Goal: Information Seeking & Learning: Learn about a topic

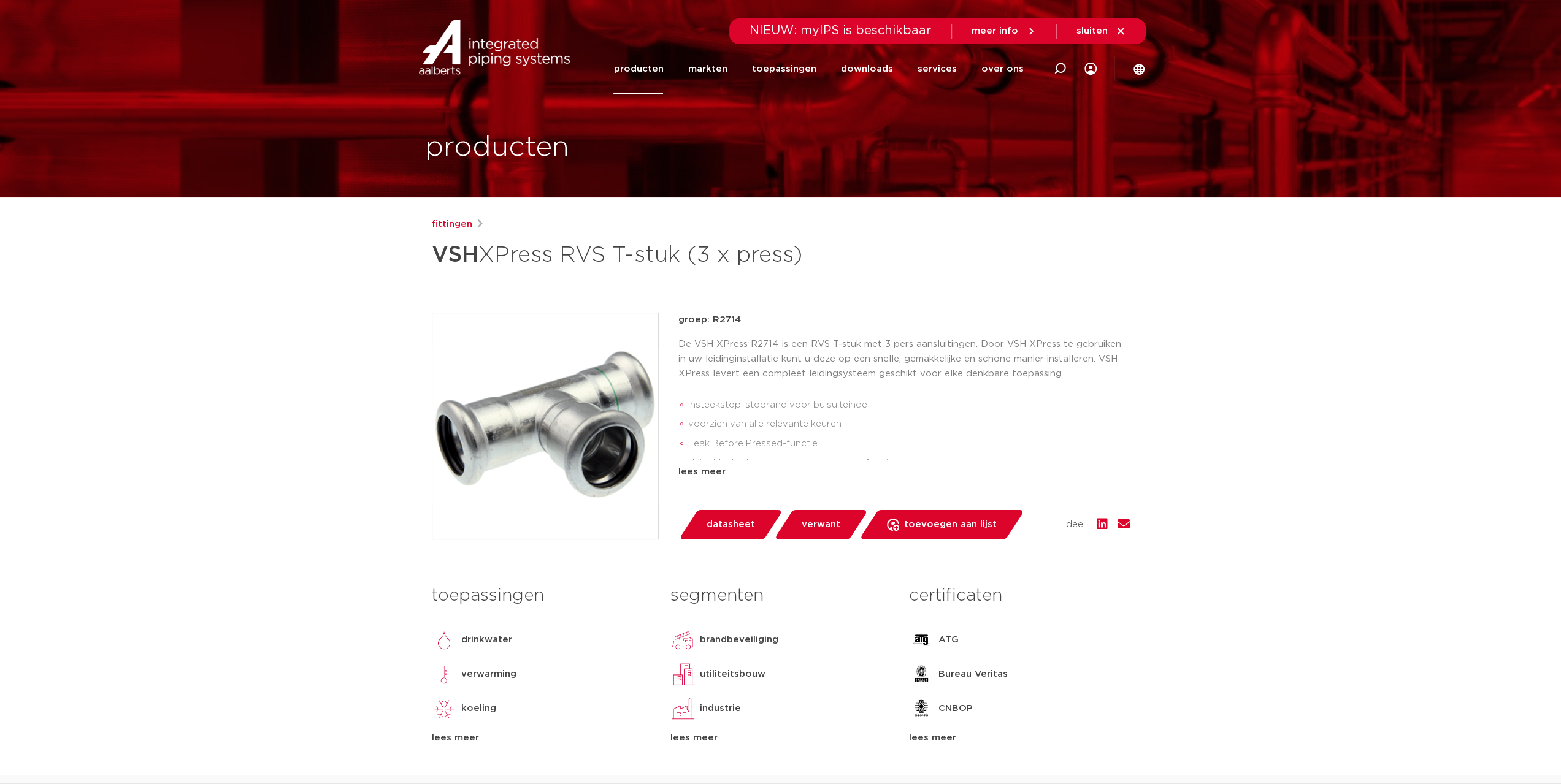
click at [651, 70] on link "producten" at bounding box center [638, 69] width 50 height 50
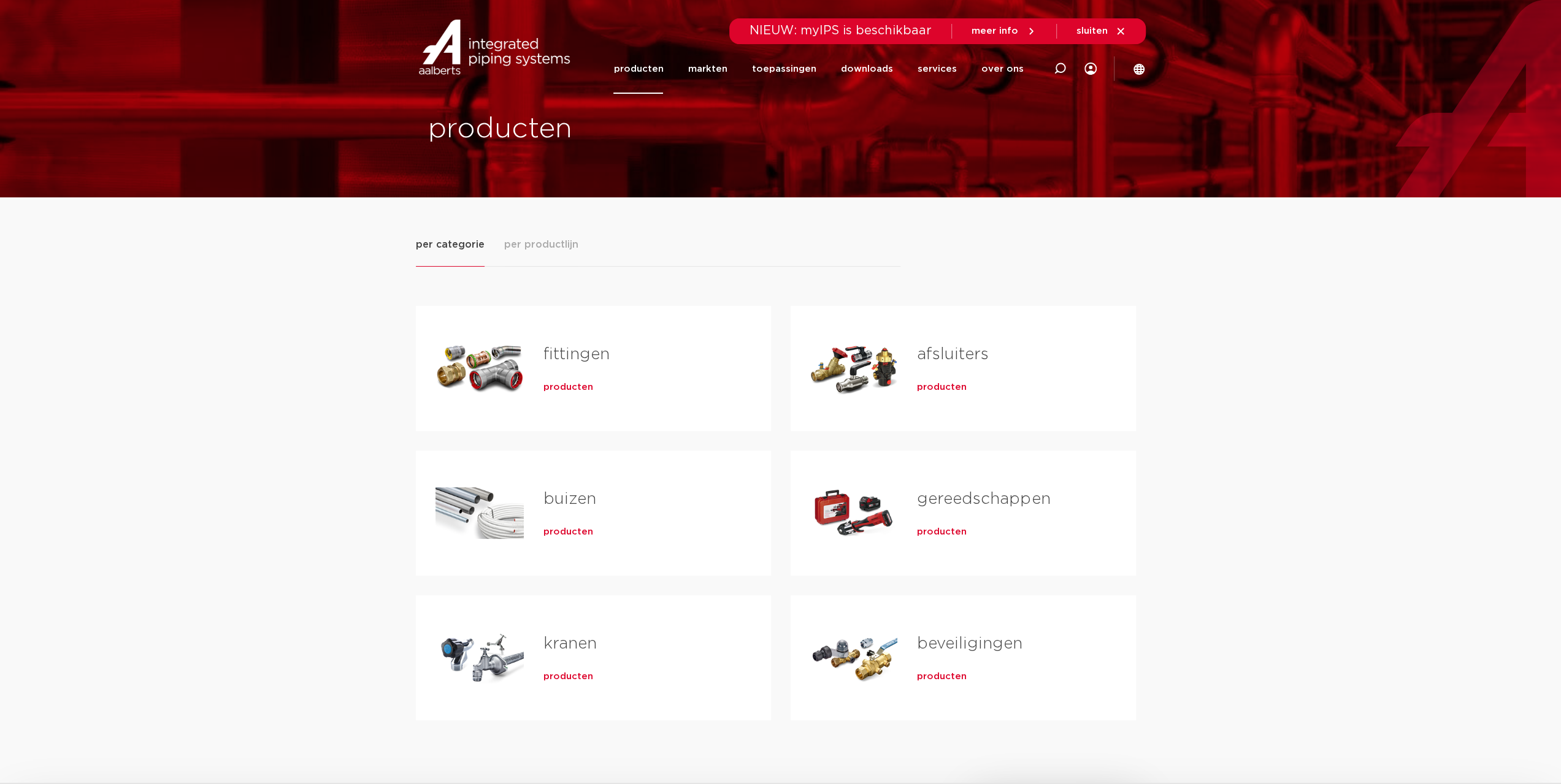
click at [562, 641] on link "kranen" at bounding box center [570, 644] width 53 height 16
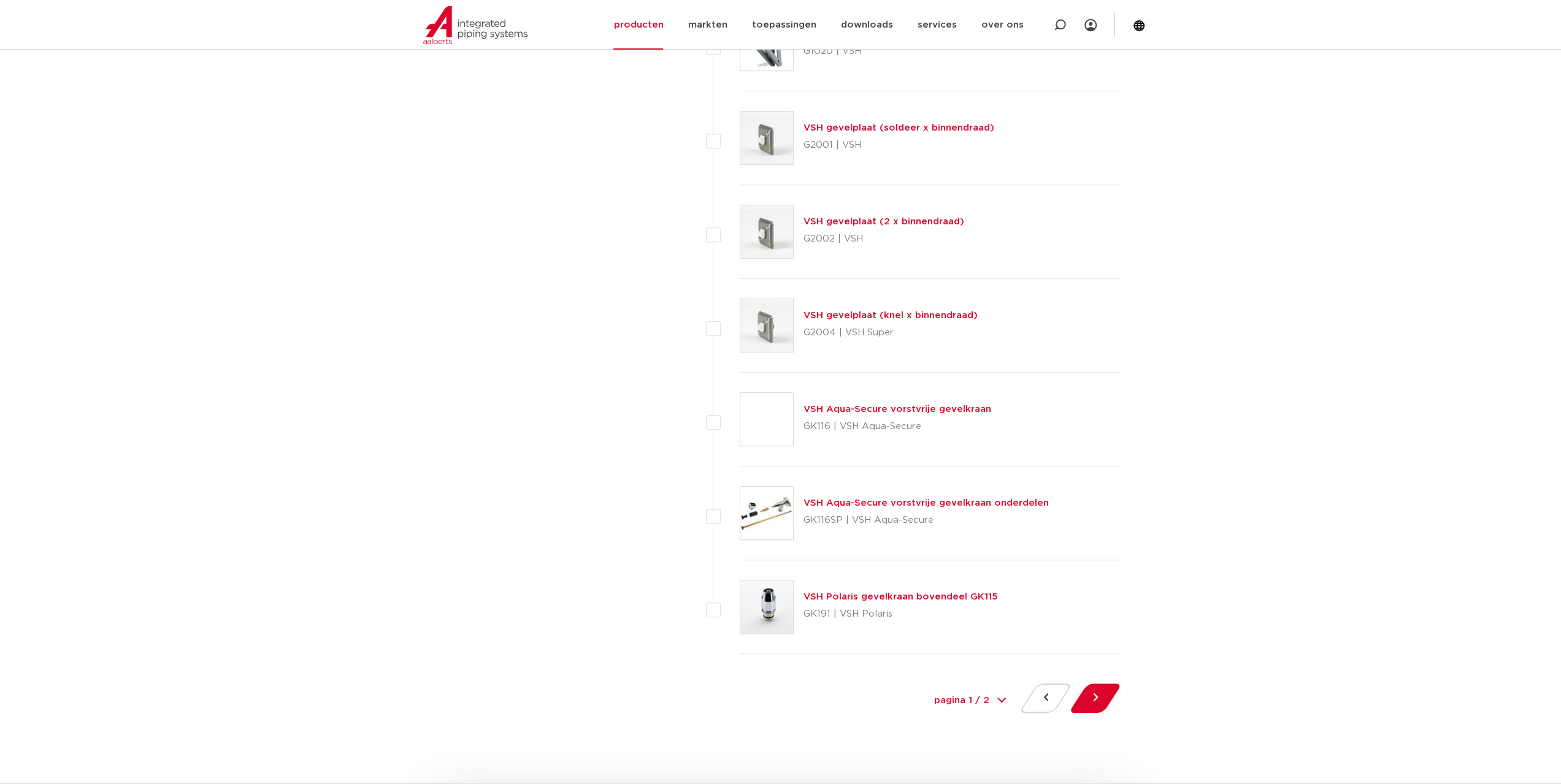
scroll to position [5400, 0]
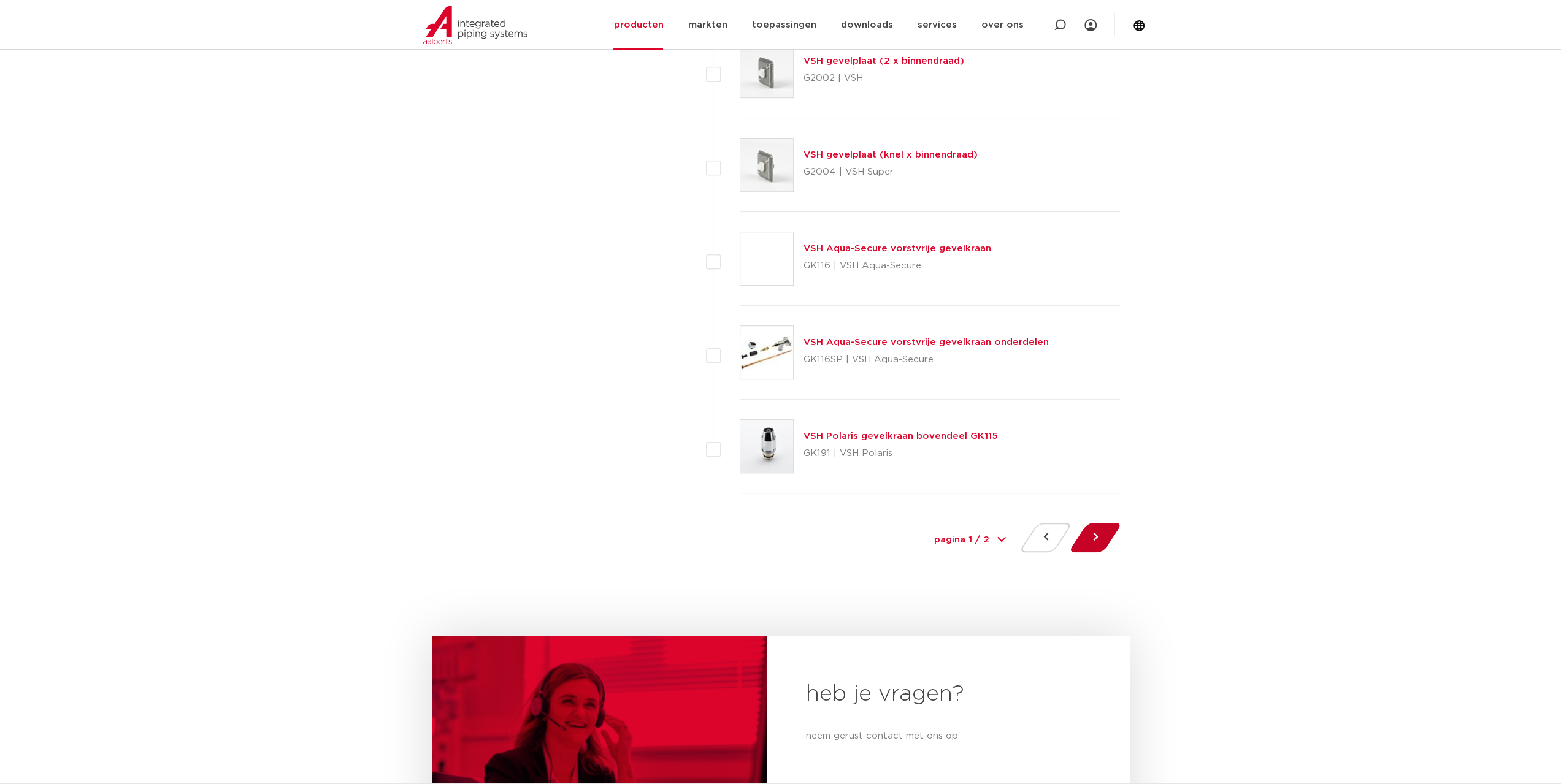
click at [1088, 523] on button at bounding box center [1095, 538] width 35 height 29
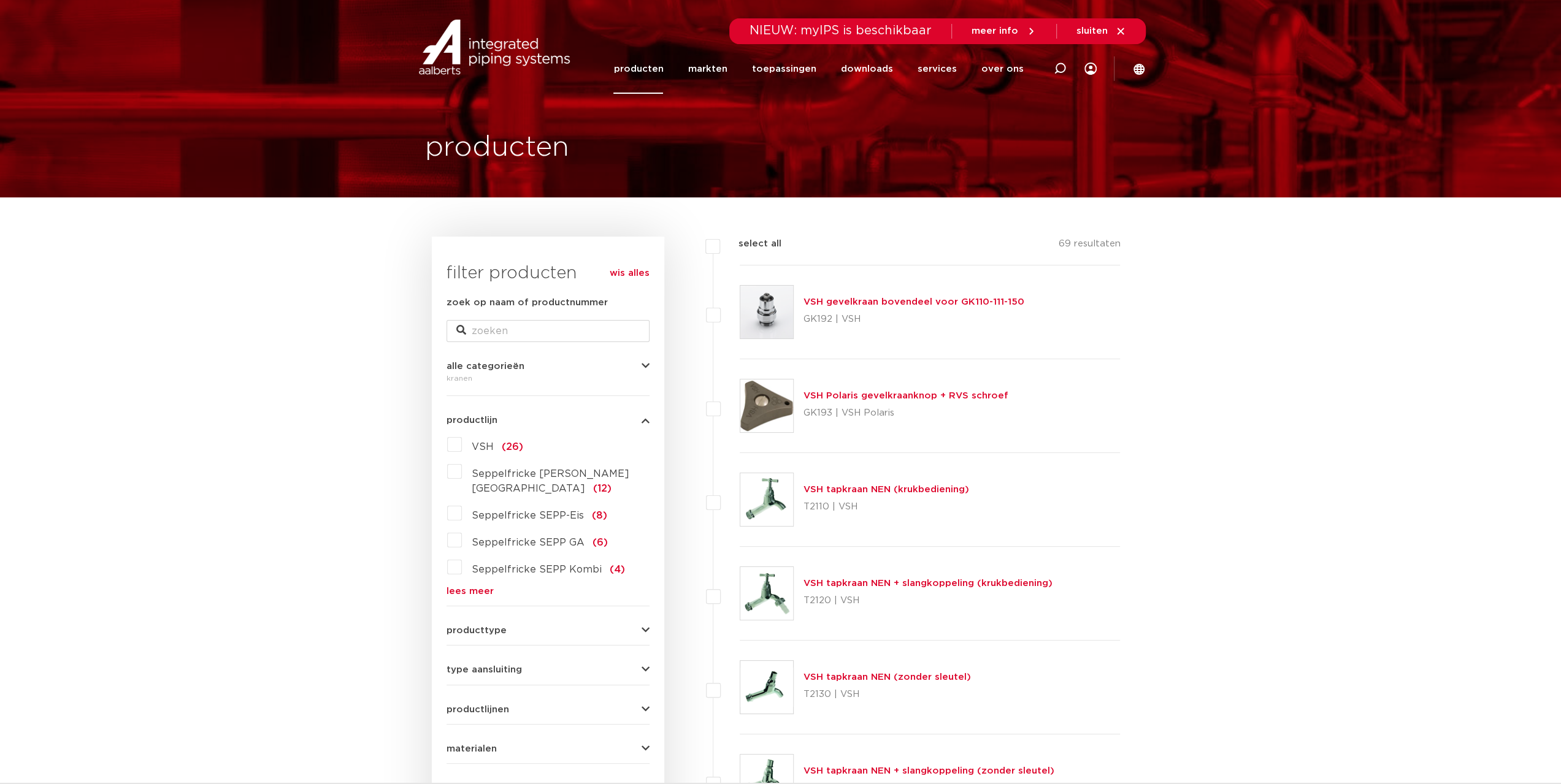
click at [511, 54] on img at bounding box center [494, 47] width 157 height 55
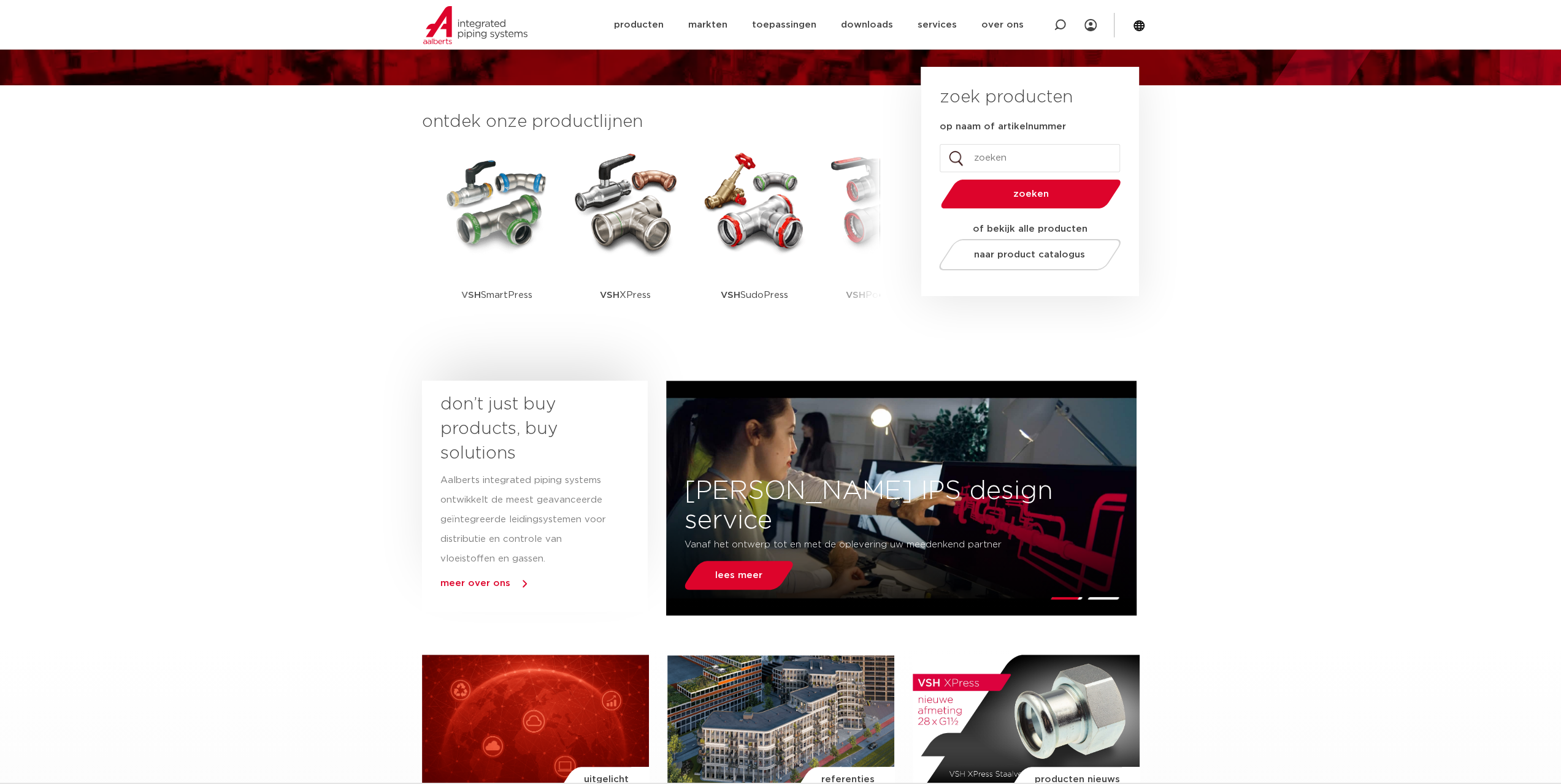
scroll to position [245, 0]
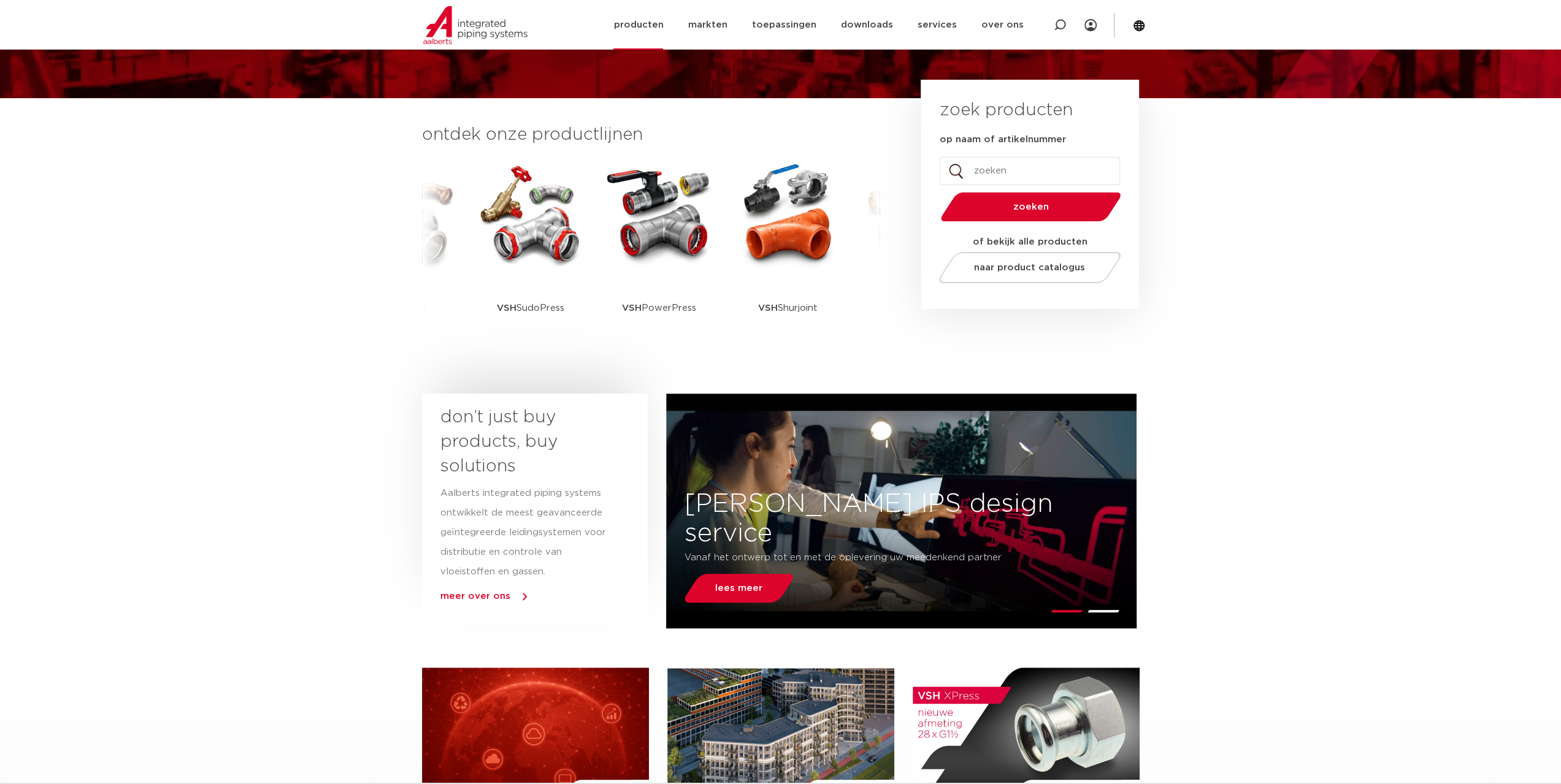
click at [651, 25] on link "producten" at bounding box center [638, 25] width 50 height 50
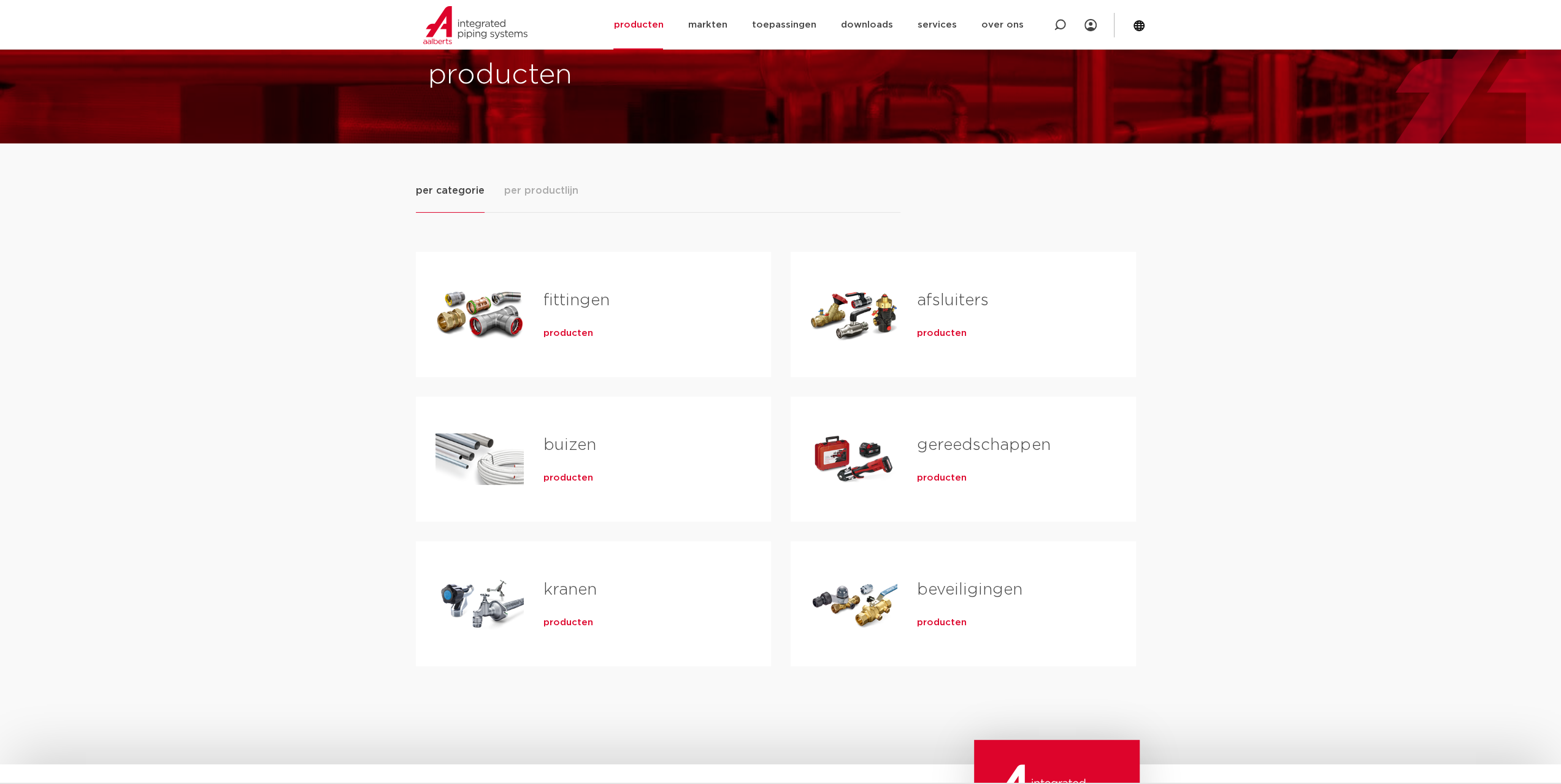
scroll to position [123, 0]
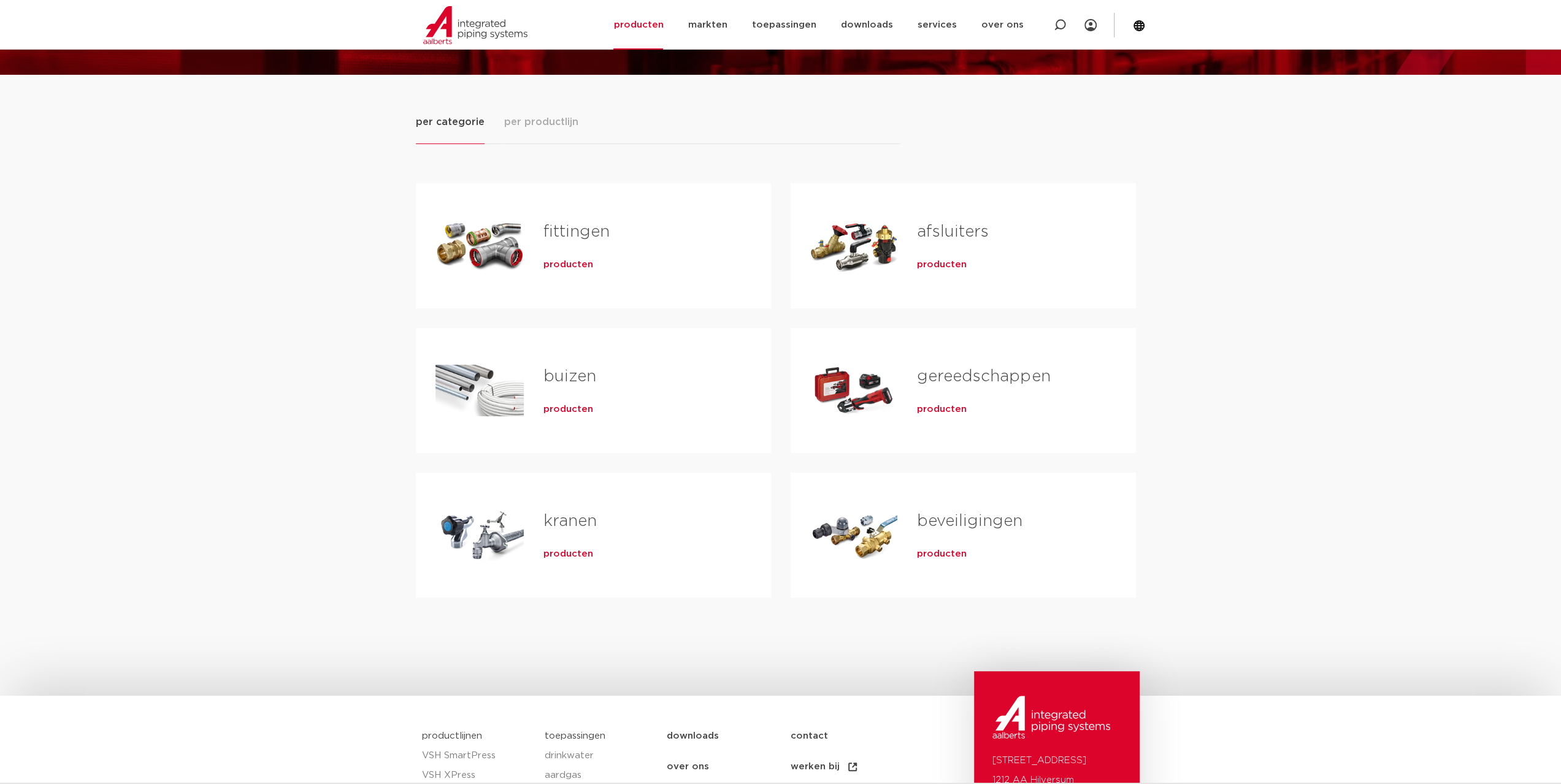
click at [548, 227] on link "fittingen" at bounding box center [576, 232] width 66 height 16
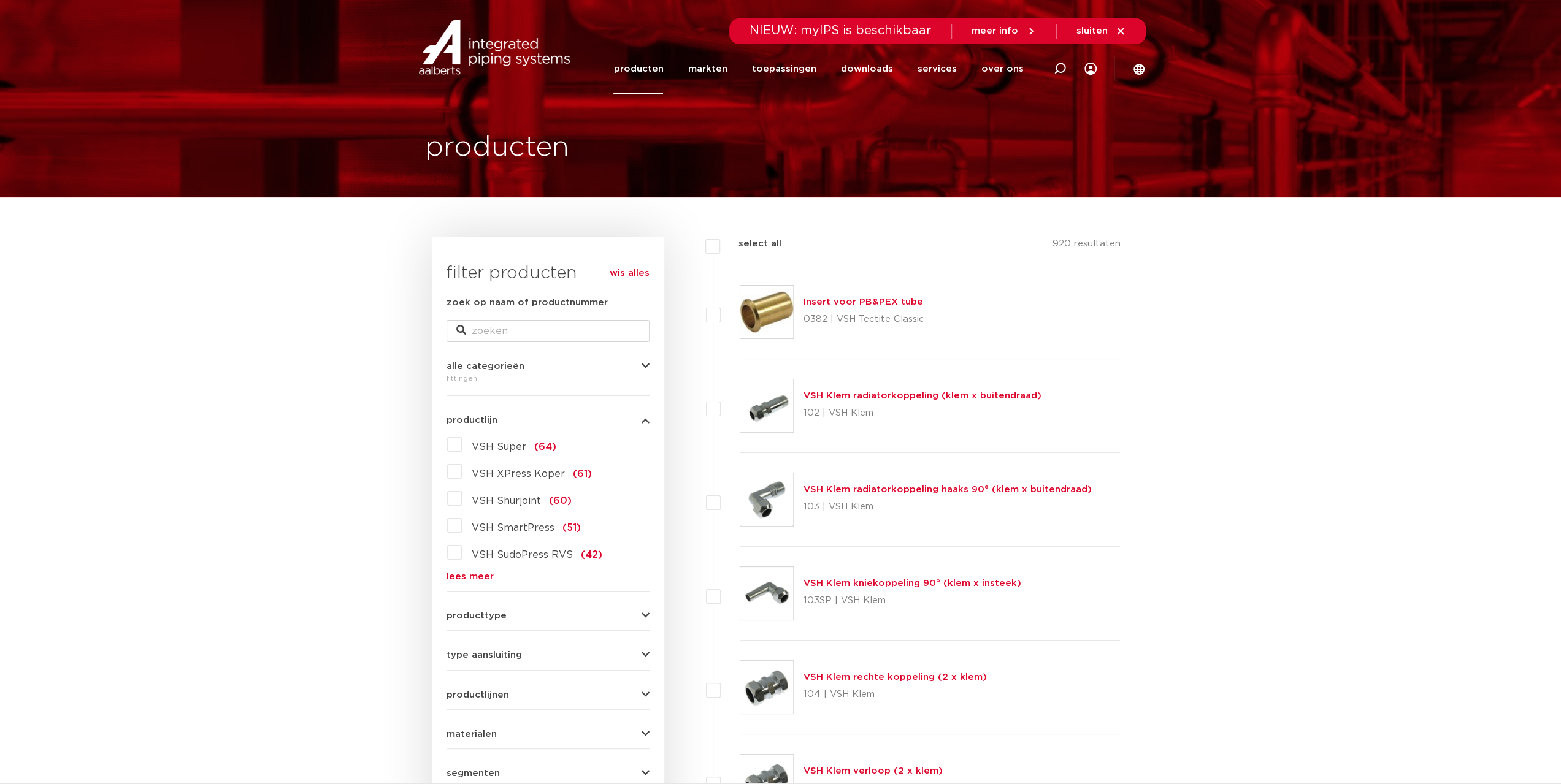
click at [472, 581] on link "lees meer" at bounding box center [548, 577] width 203 height 9
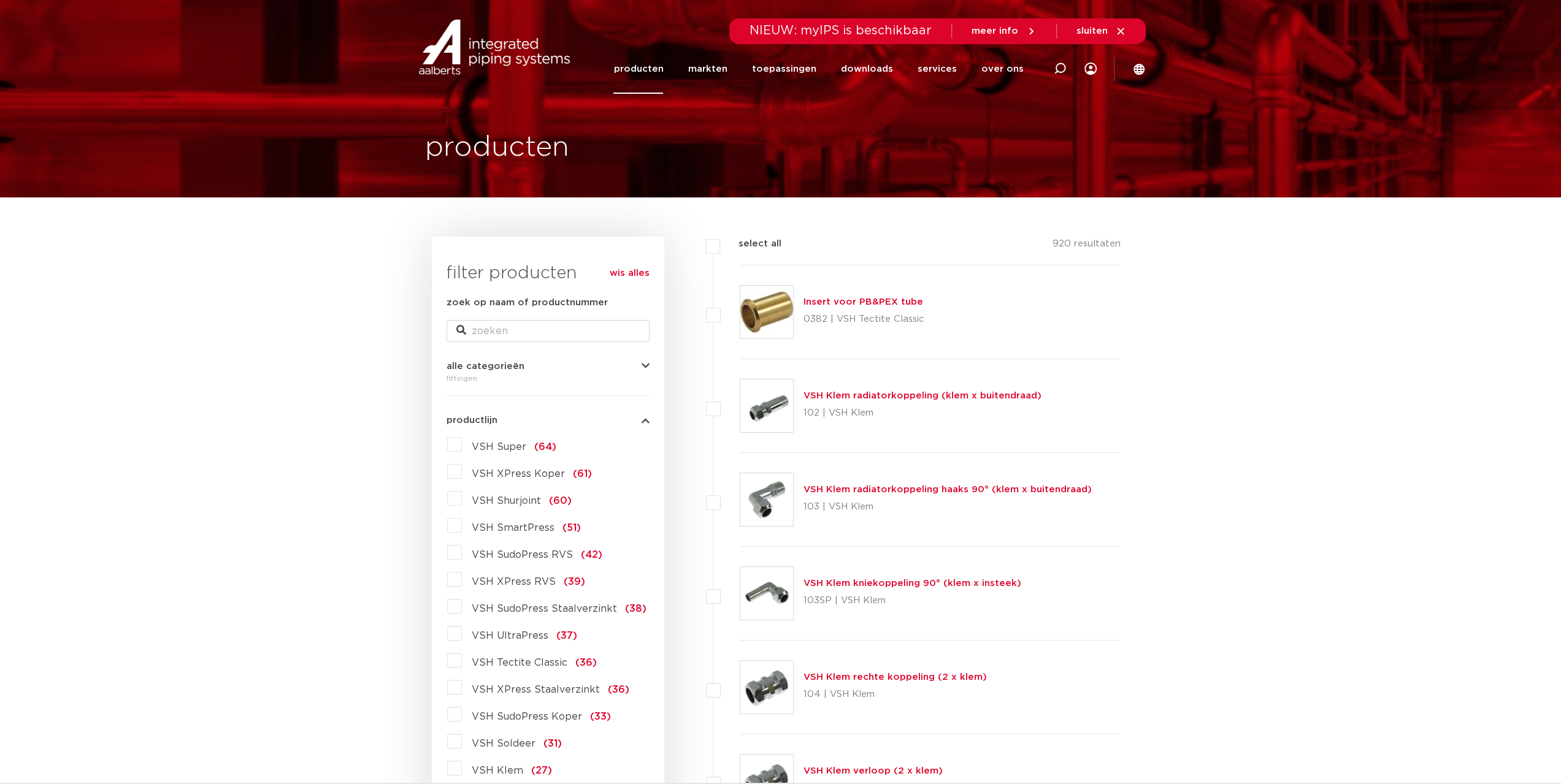
click at [640, 72] on link "producten" at bounding box center [638, 69] width 50 height 50
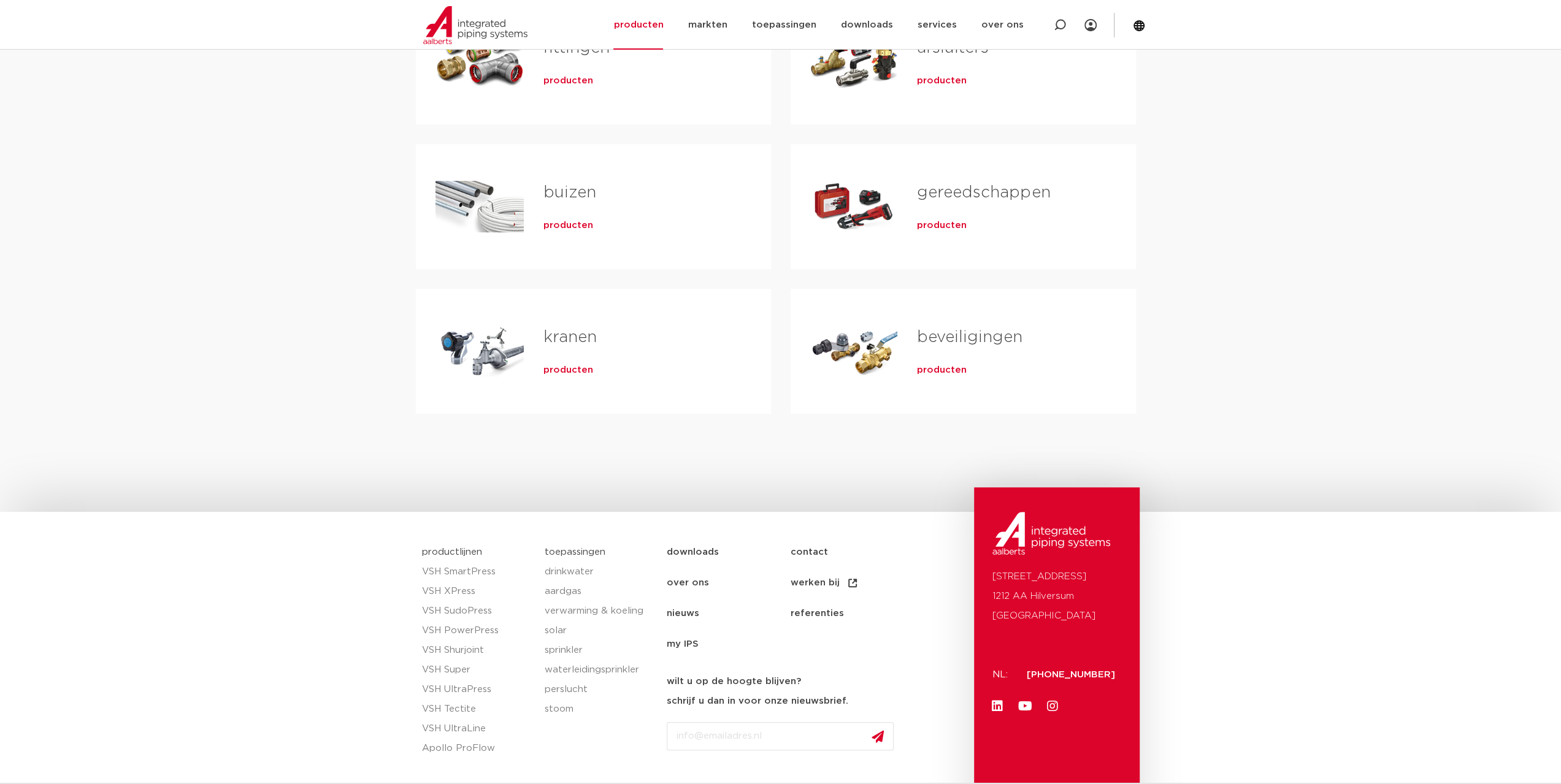
scroll to position [123, 0]
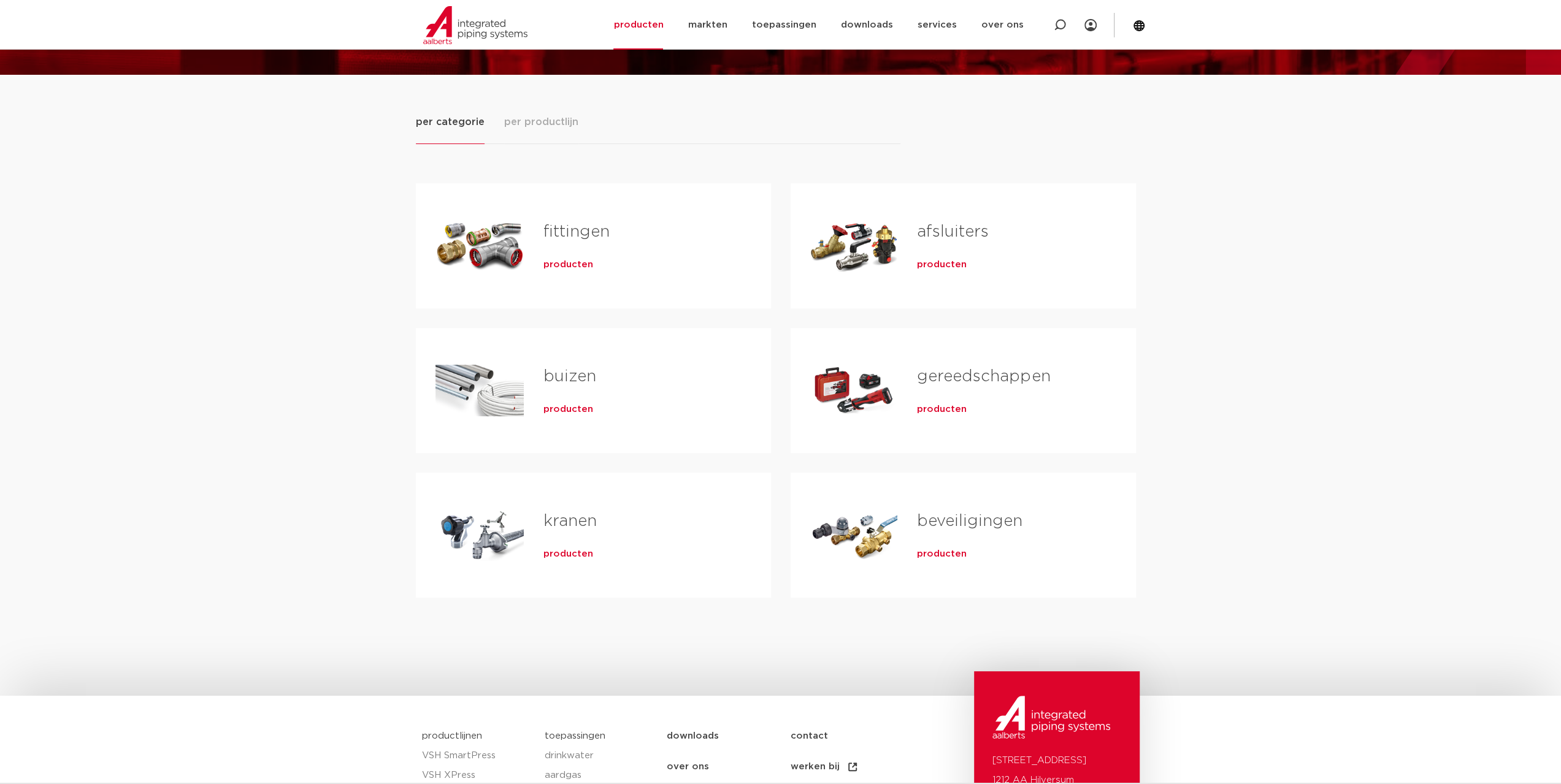
click at [930, 226] on link "afsluiters" at bounding box center [953, 232] width 72 height 16
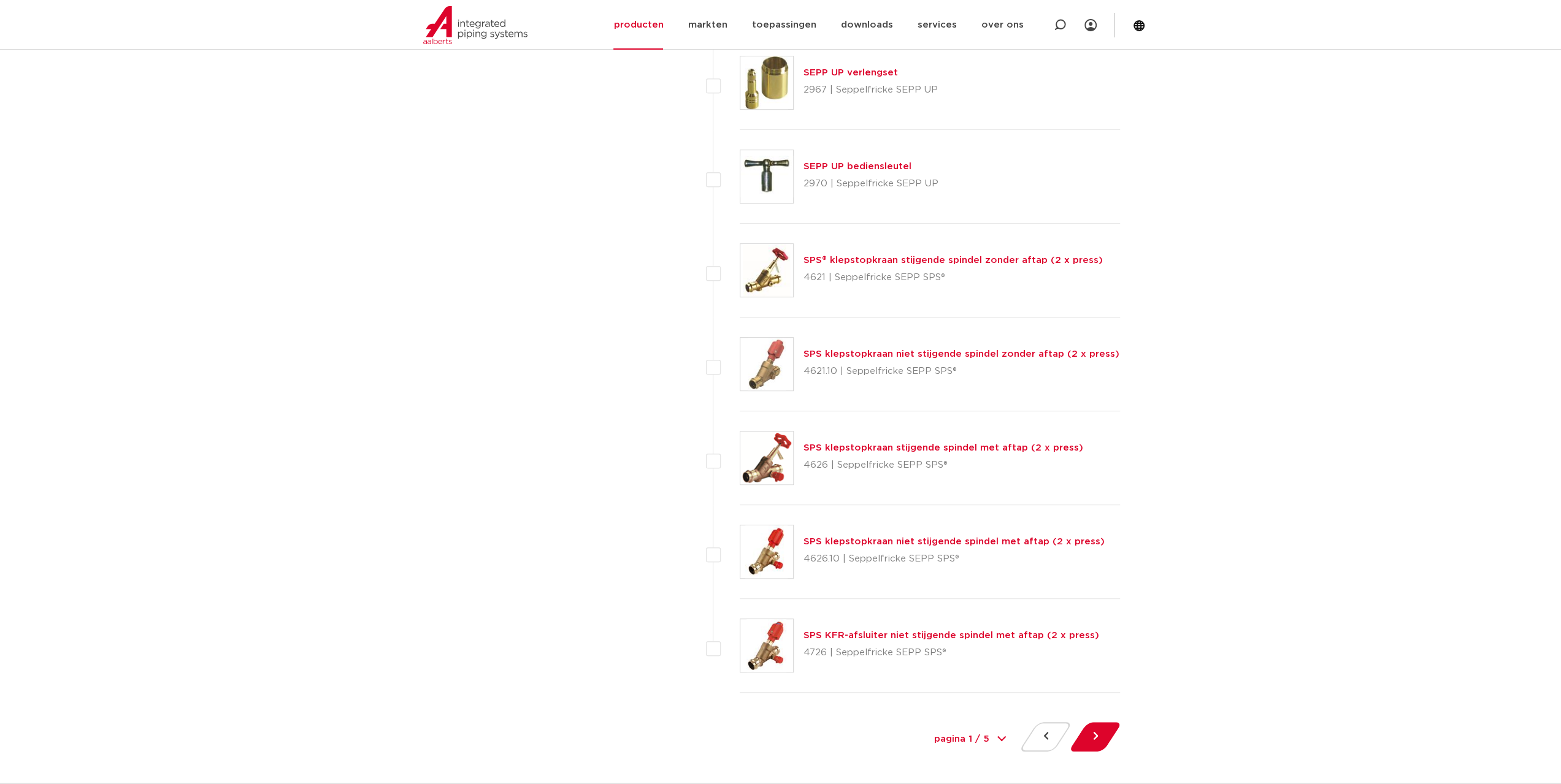
scroll to position [5457, 0]
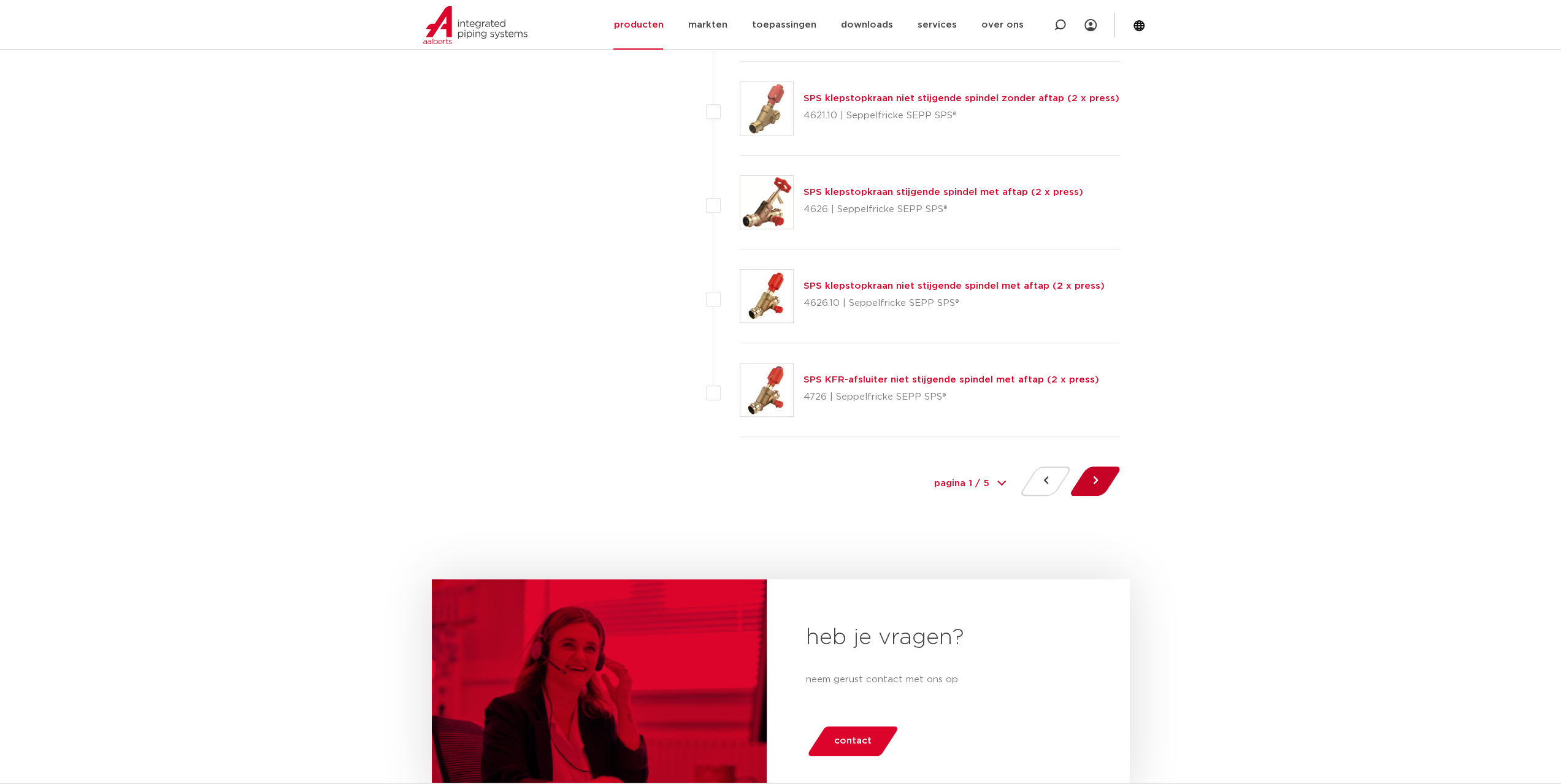
click at [1093, 469] on button at bounding box center [1095, 481] width 35 height 29
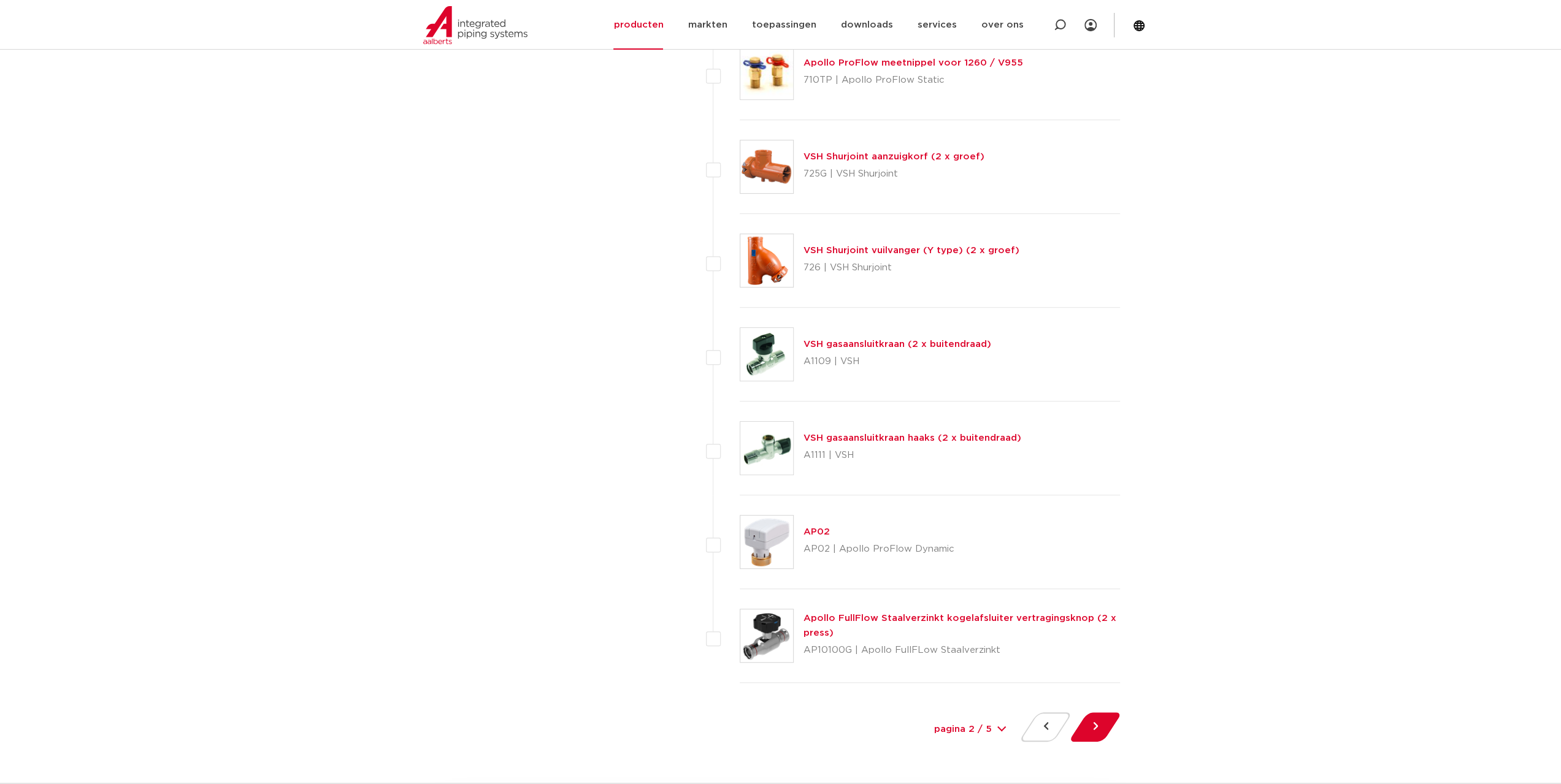
scroll to position [5212, 0]
click at [1090, 714] on button at bounding box center [1095, 726] width 35 height 29
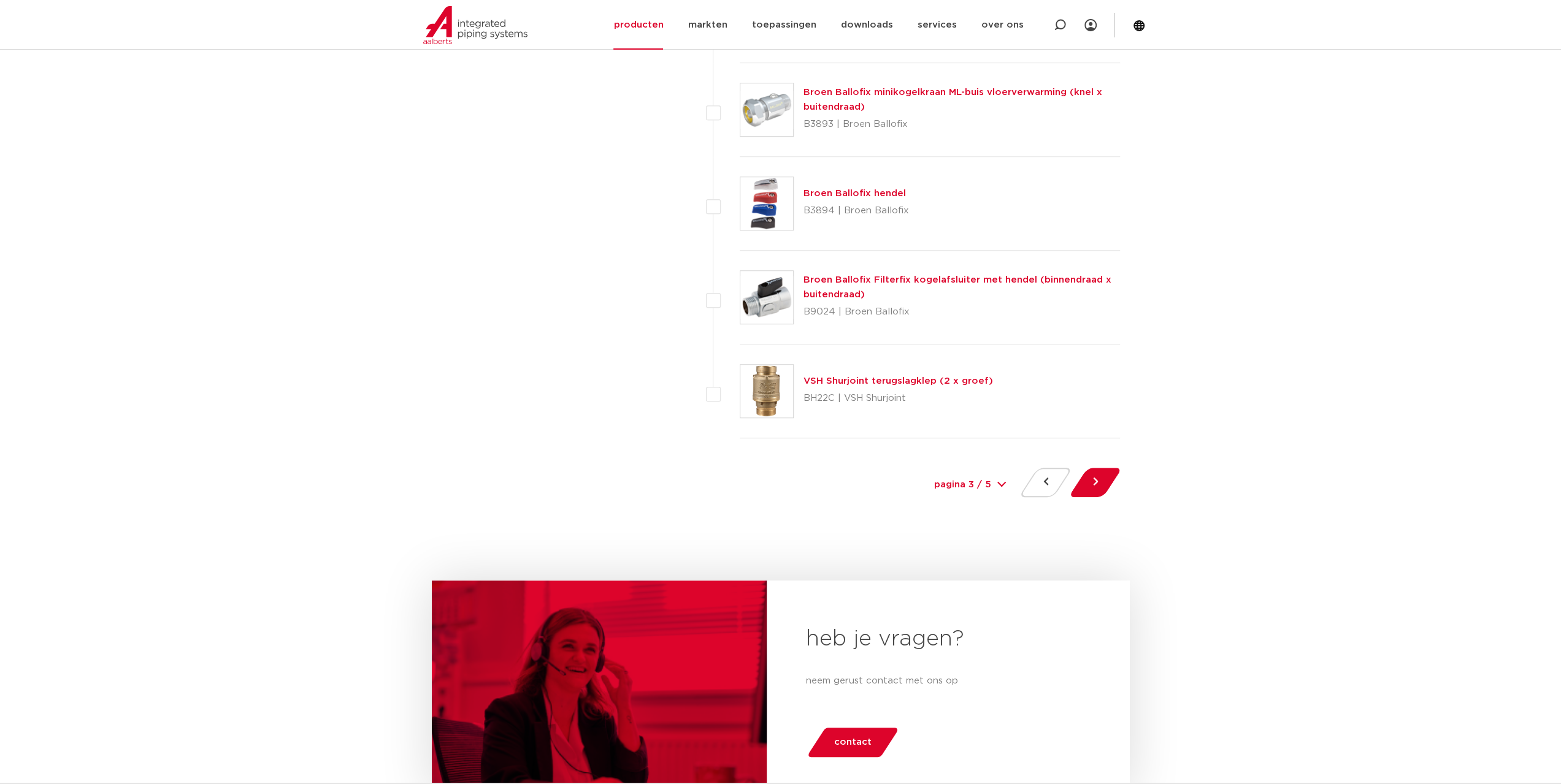
scroll to position [5457, 0]
click at [1101, 468] on button at bounding box center [1095, 481] width 35 height 29
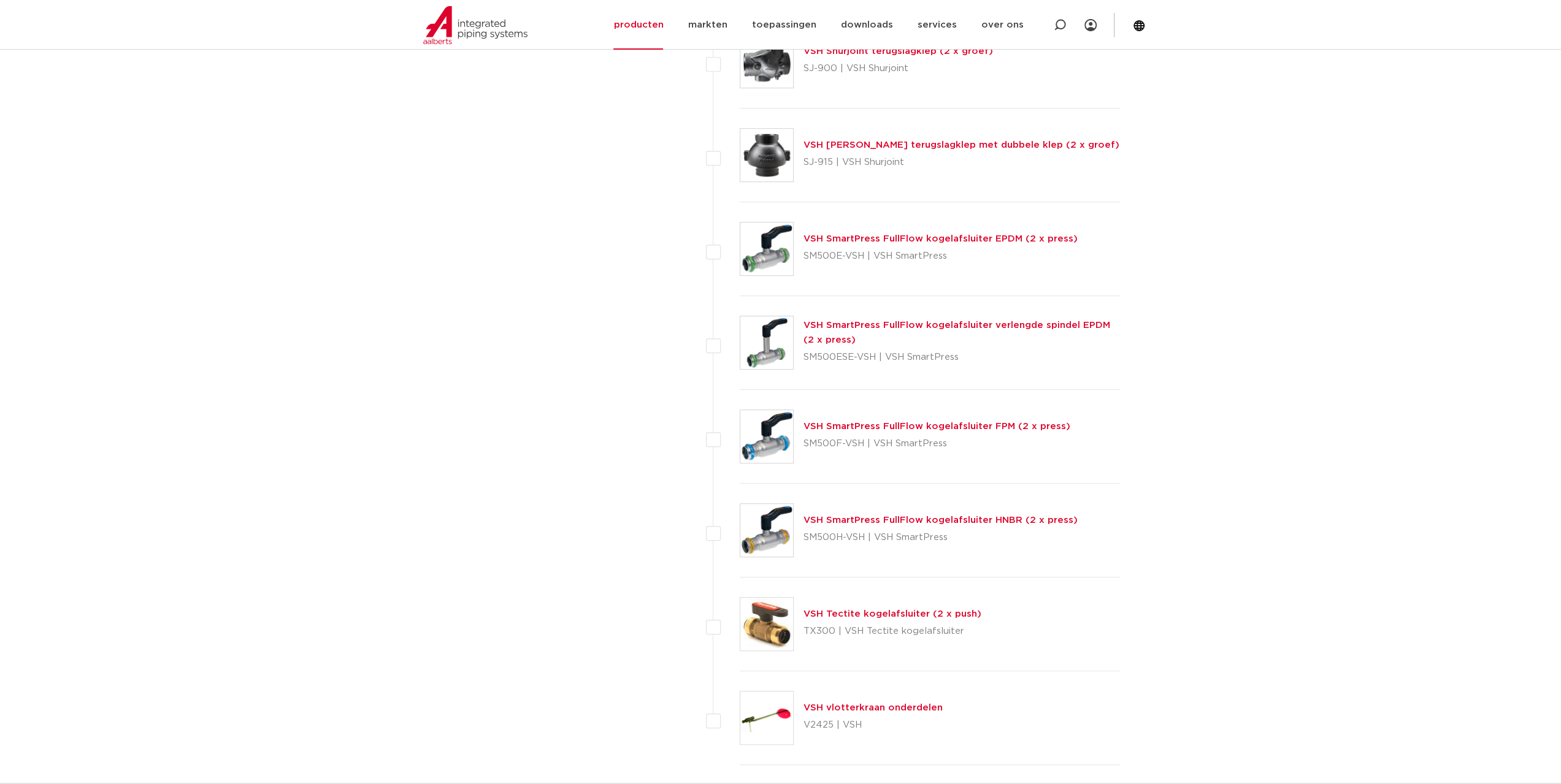
scroll to position [5334, 0]
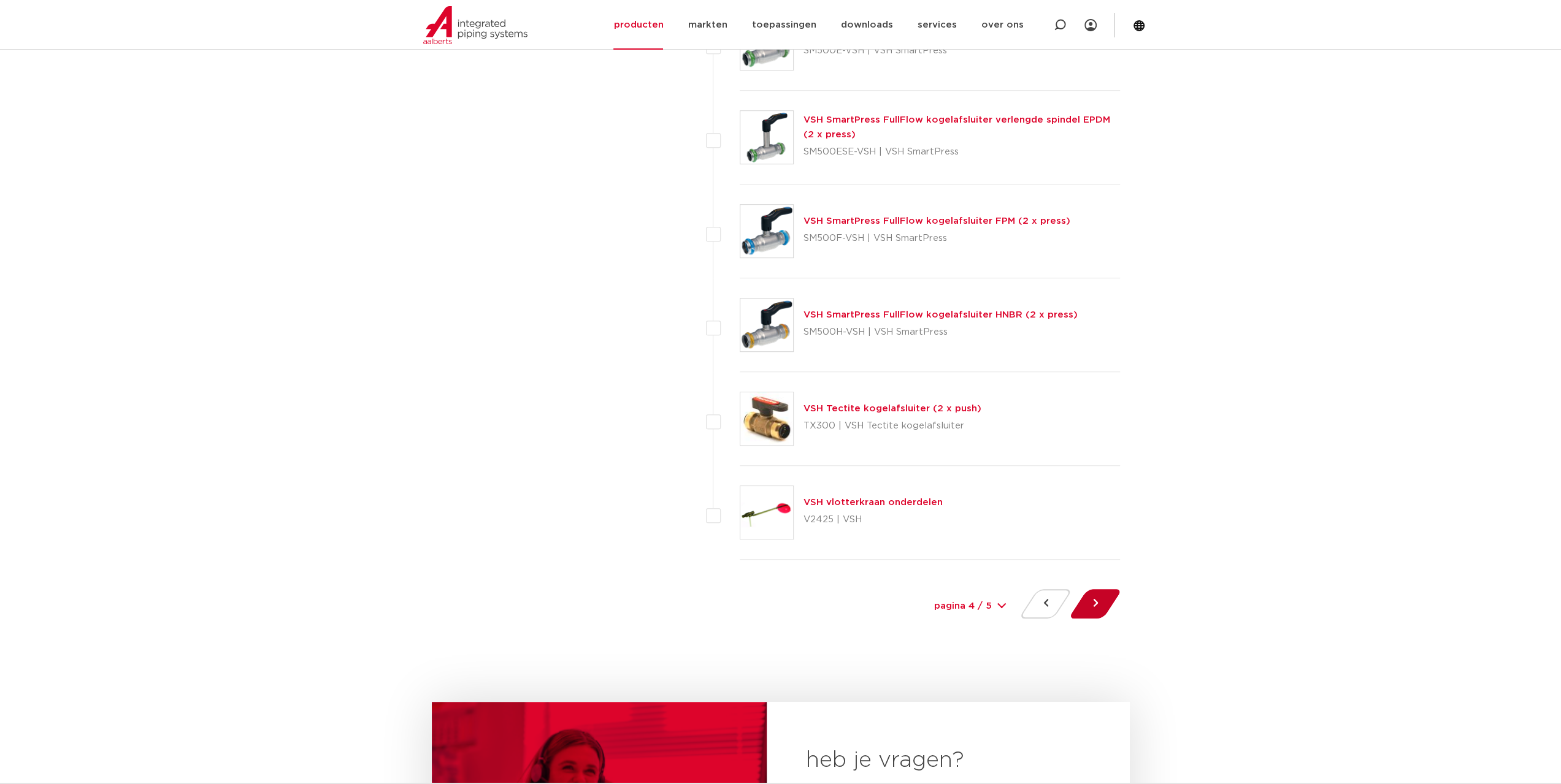
click at [1088, 590] on button at bounding box center [1095, 604] width 35 height 29
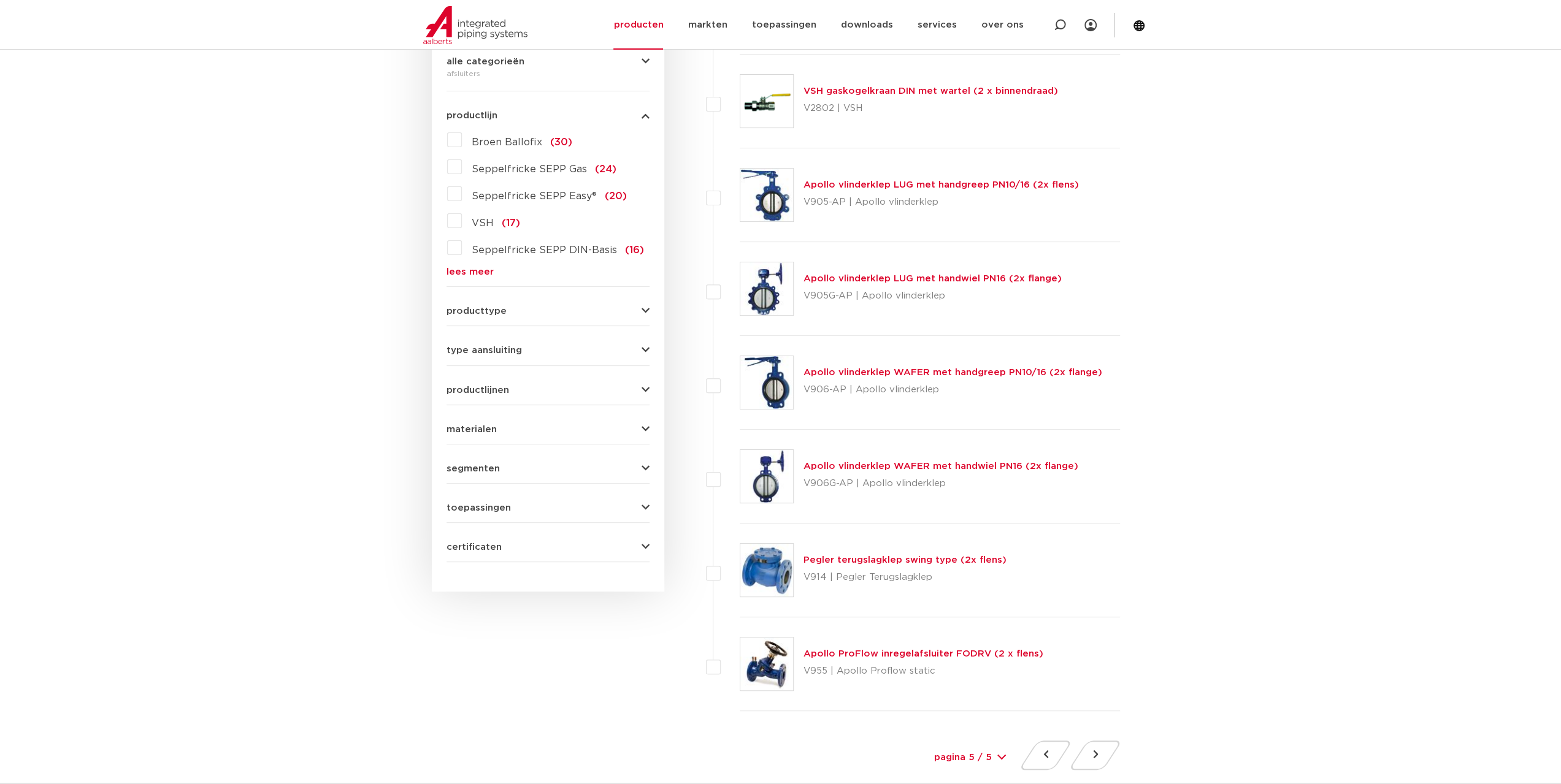
scroll to position [307, 0]
click at [873, 181] on link "Apollo vlinderklep LUG met handgreep PN10/16 (2x flens)" at bounding box center [941, 183] width 276 height 9
